Goal: Transaction & Acquisition: Purchase product/service

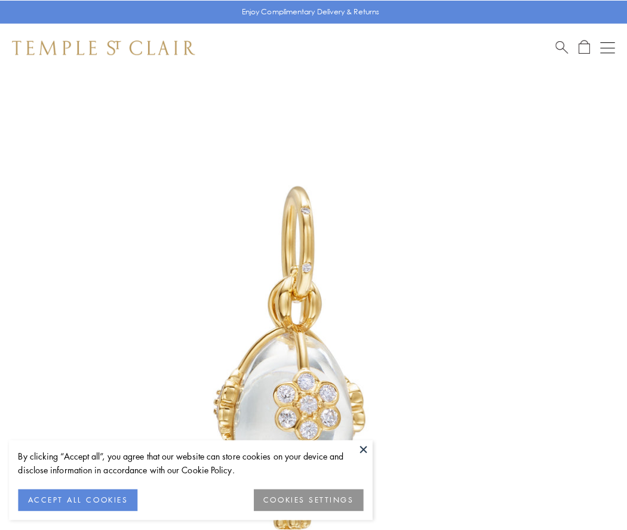
scroll to position [24, 0]
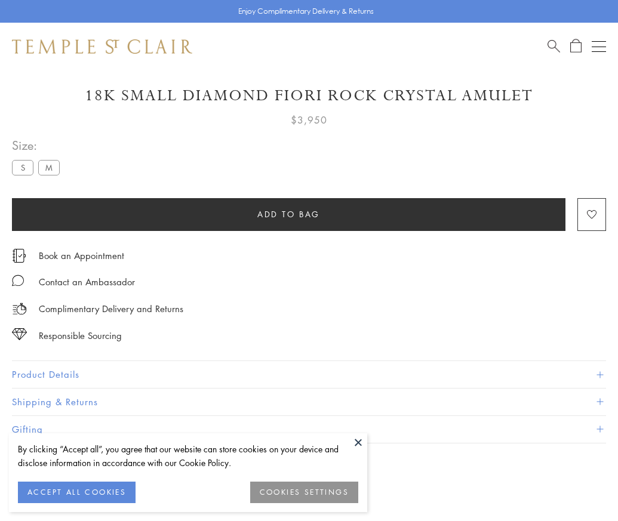
click at [288, 214] on span "Add to bag" at bounding box center [288, 214] width 63 height 13
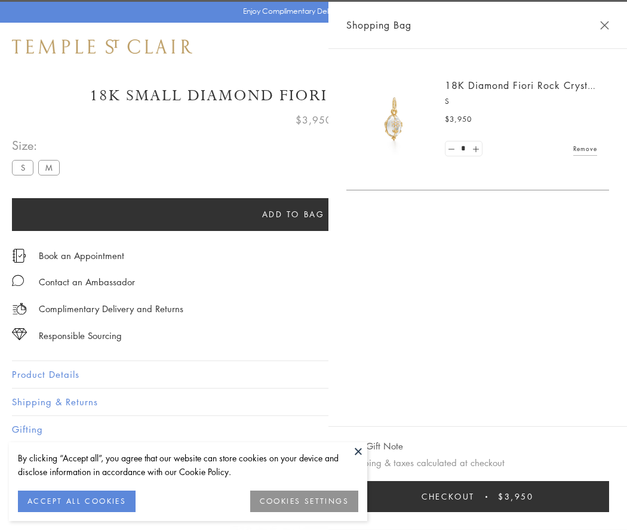
click at [492, 497] on button "Checkout $3,950" at bounding box center [477, 496] width 263 height 31
